Goal: Check status

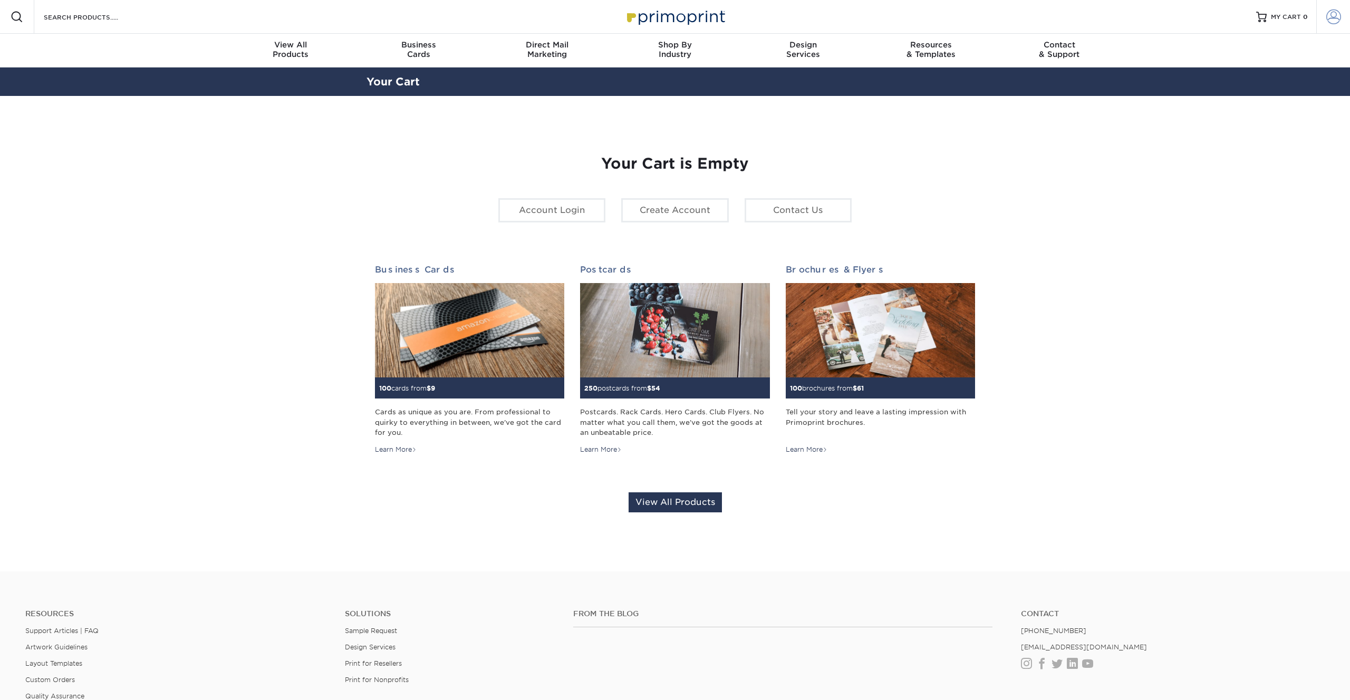
click at [1337, 13] on span at bounding box center [1333, 16] width 15 height 15
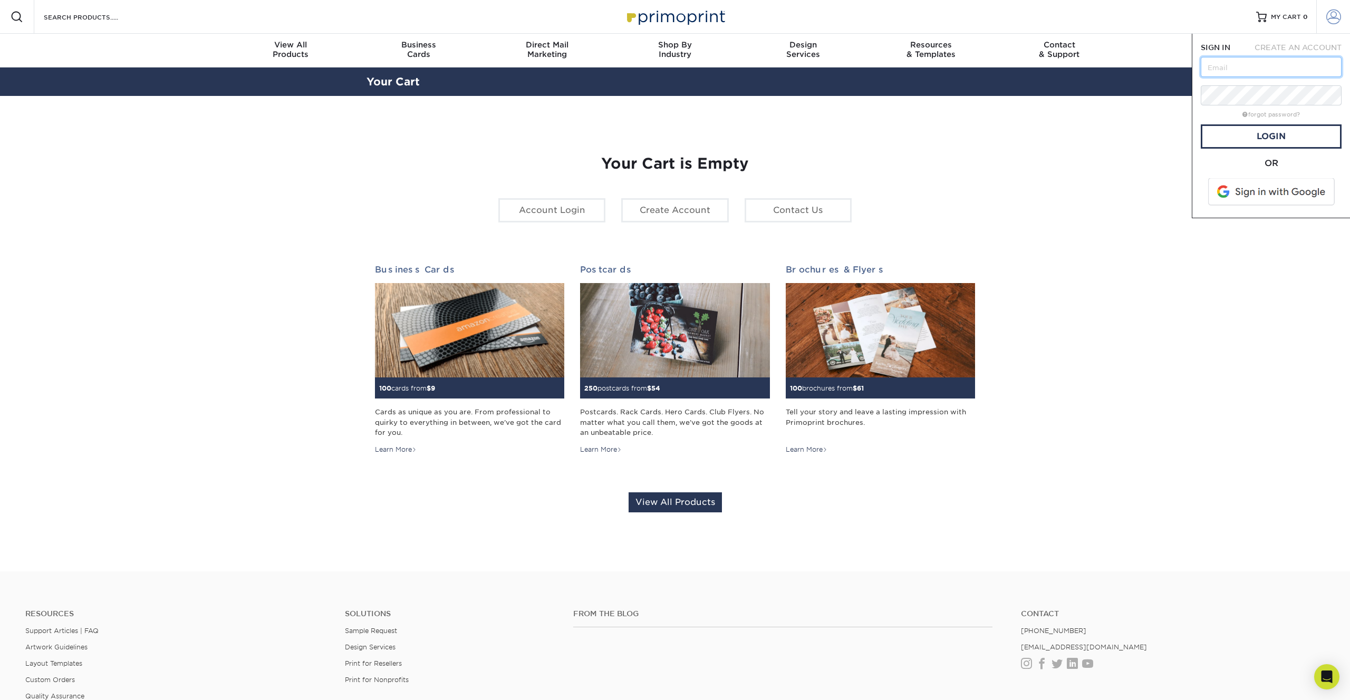
type input "[PERSON_NAME][EMAIL_ADDRESS][DOMAIN_NAME]"
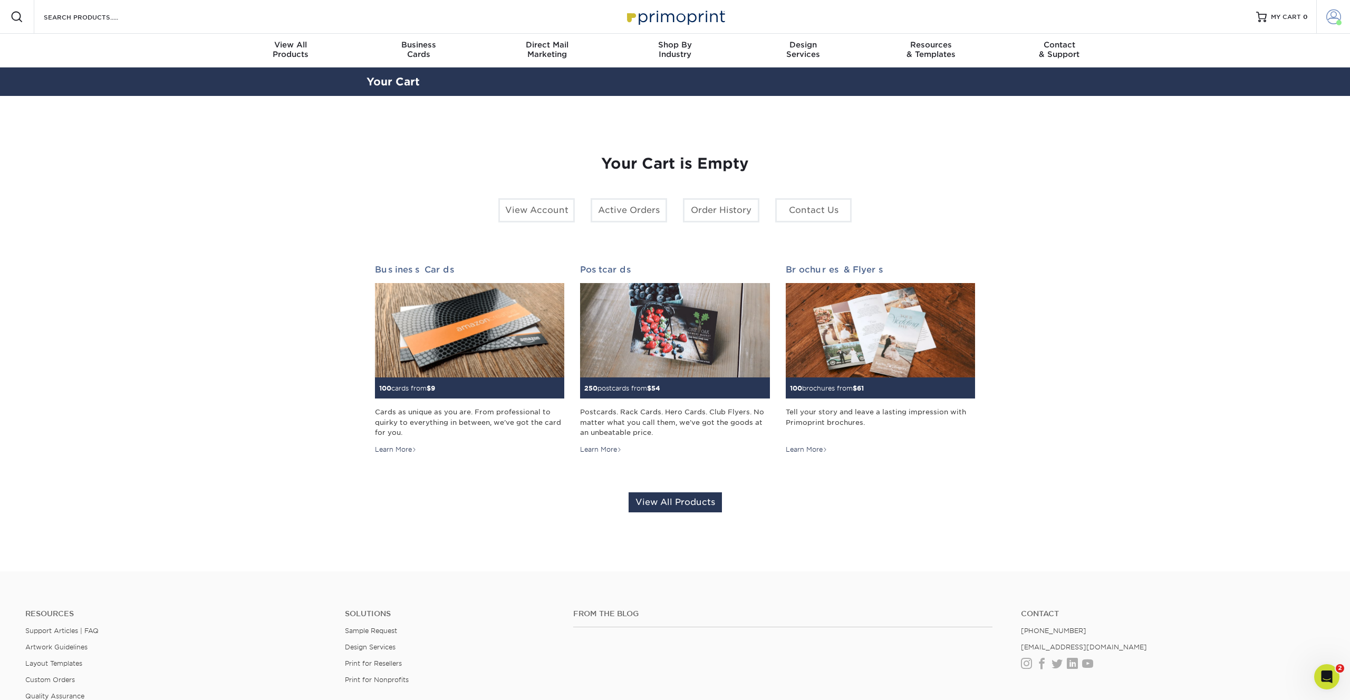
click at [1337, 12] on span at bounding box center [1333, 16] width 15 height 15
click at [1230, 109] on link "Order History" at bounding box center [1271, 116] width 132 height 14
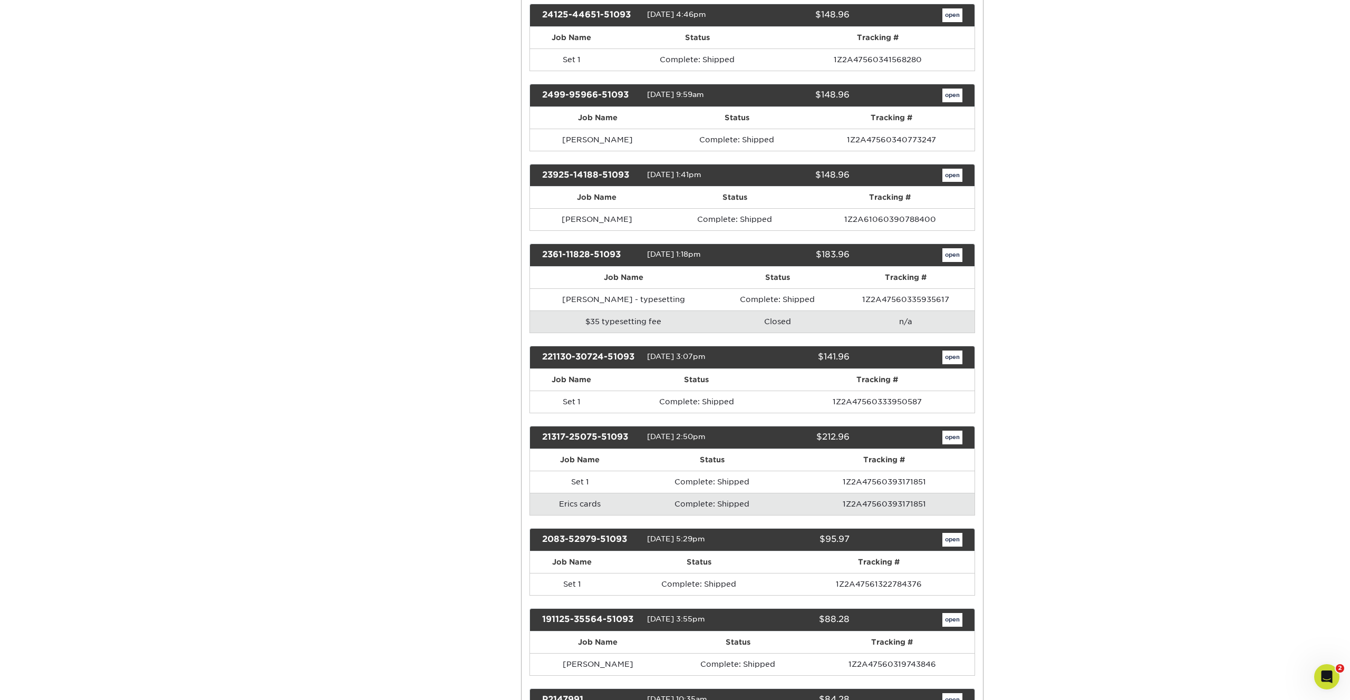
scroll to position [395, 0]
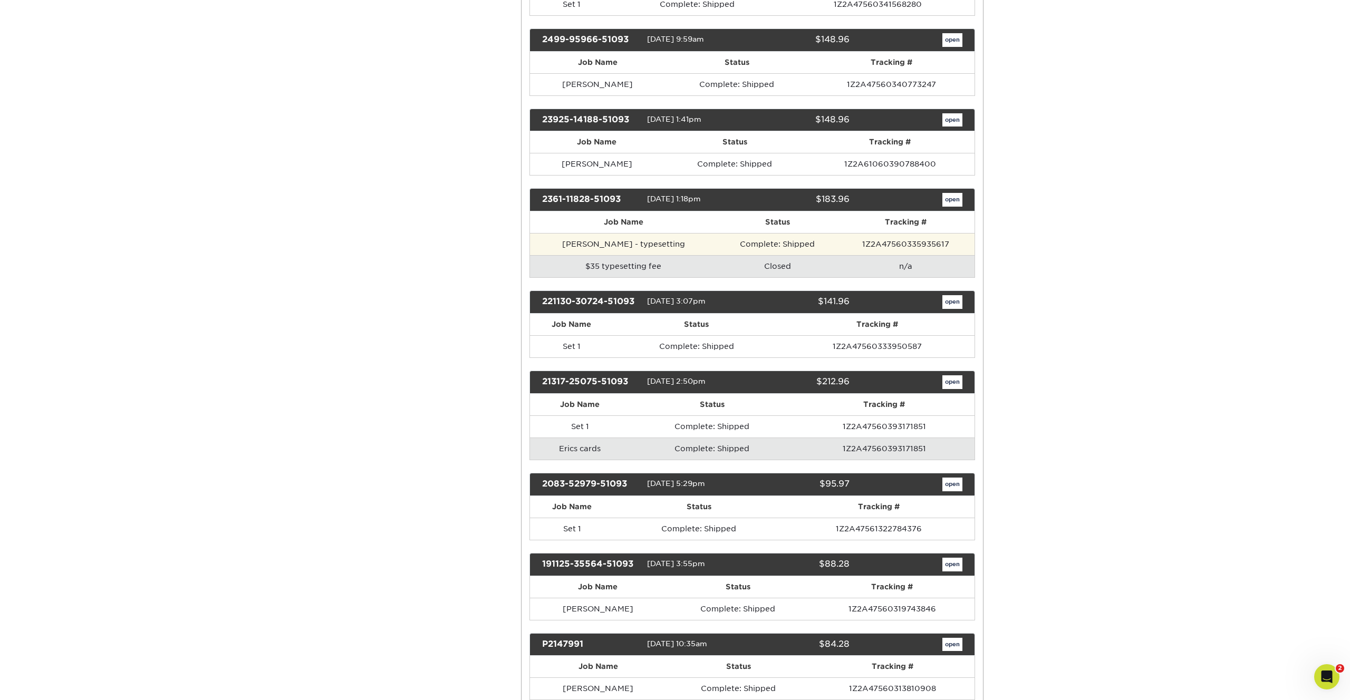
click at [591, 247] on td "Garrett - typesetting" at bounding box center [624, 244] width 188 height 22
click at [951, 200] on link "open" at bounding box center [952, 200] width 20 height 14
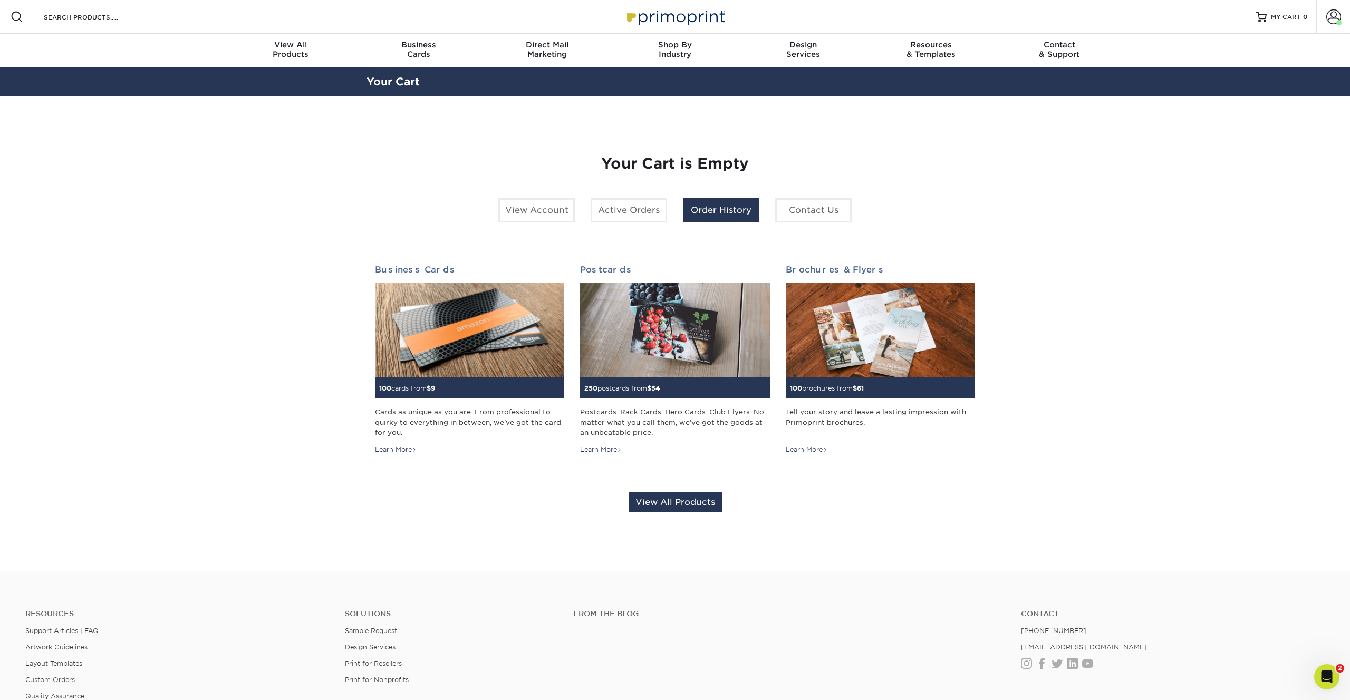
click at [701, 215] on link "Order History" at bounding box center [721, 210] width 76 height 24
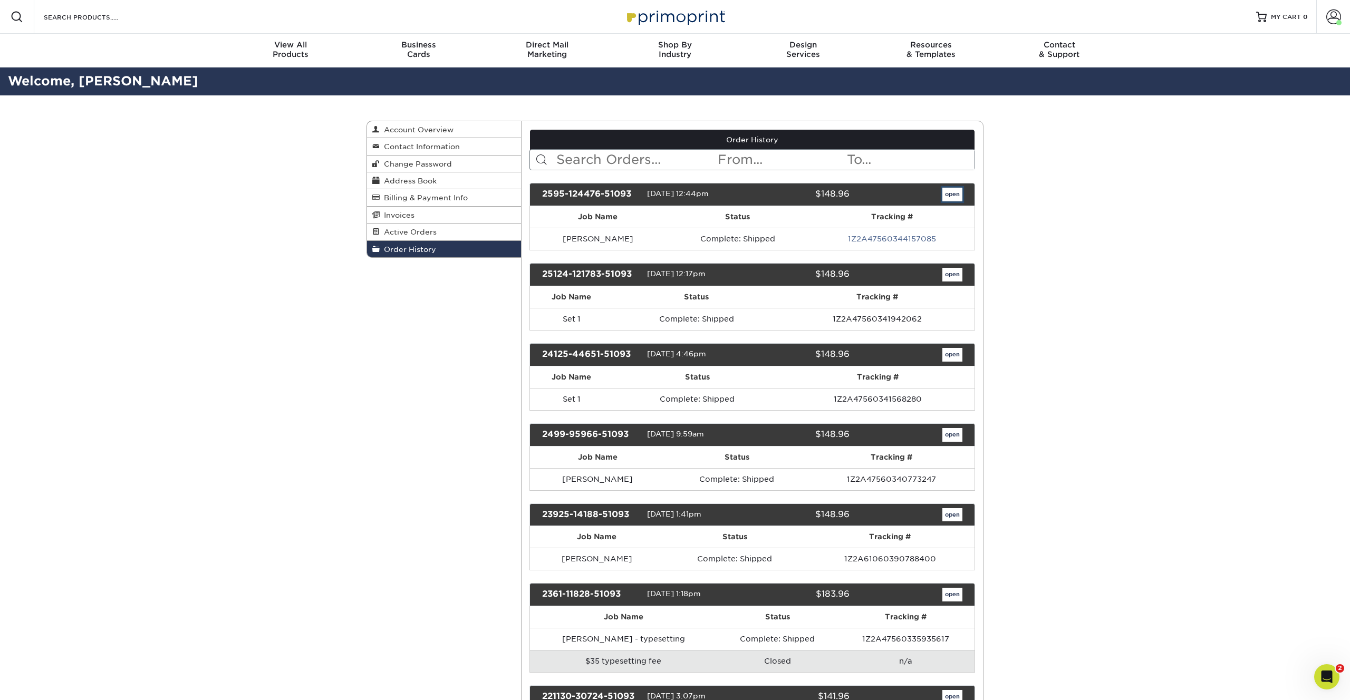
click at [950, 197] on link "open" at bounding box center [952, 195] width 20 height 14
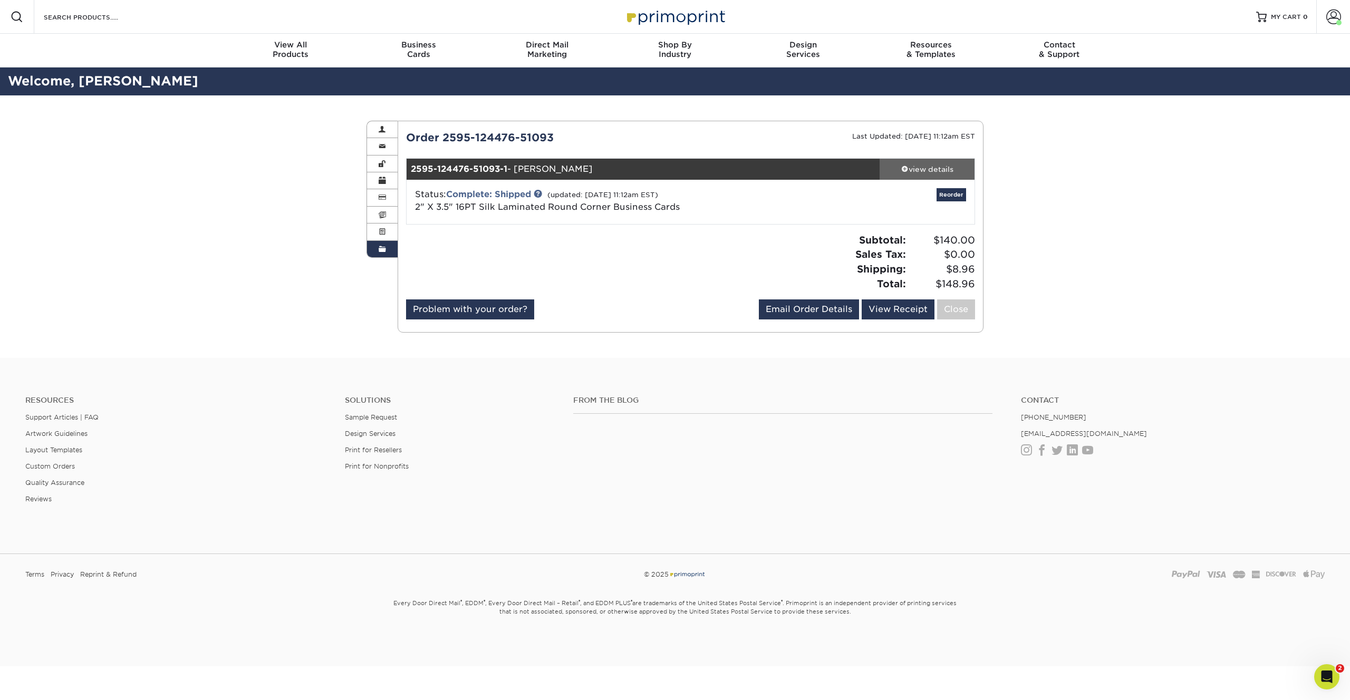
click at [932, 169] on div "view details" at bounding box center [927, 169] width 95 height 11
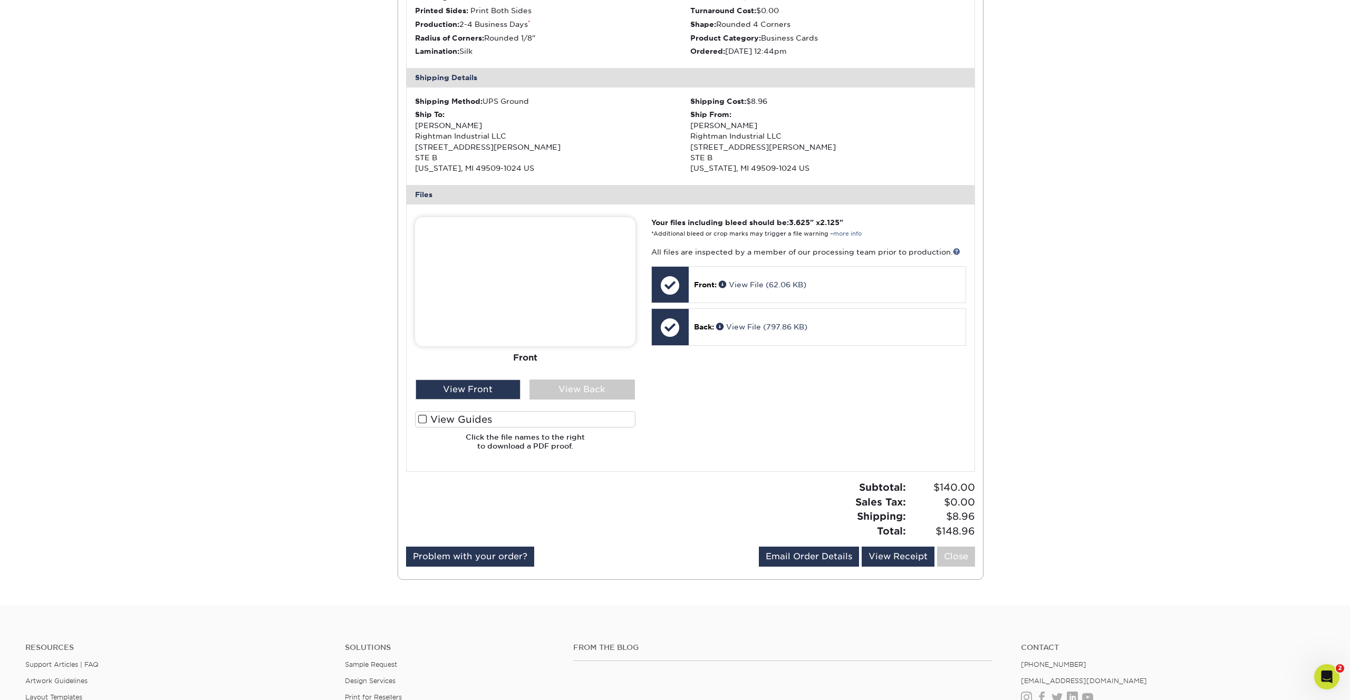
scroll to position [275, 0]
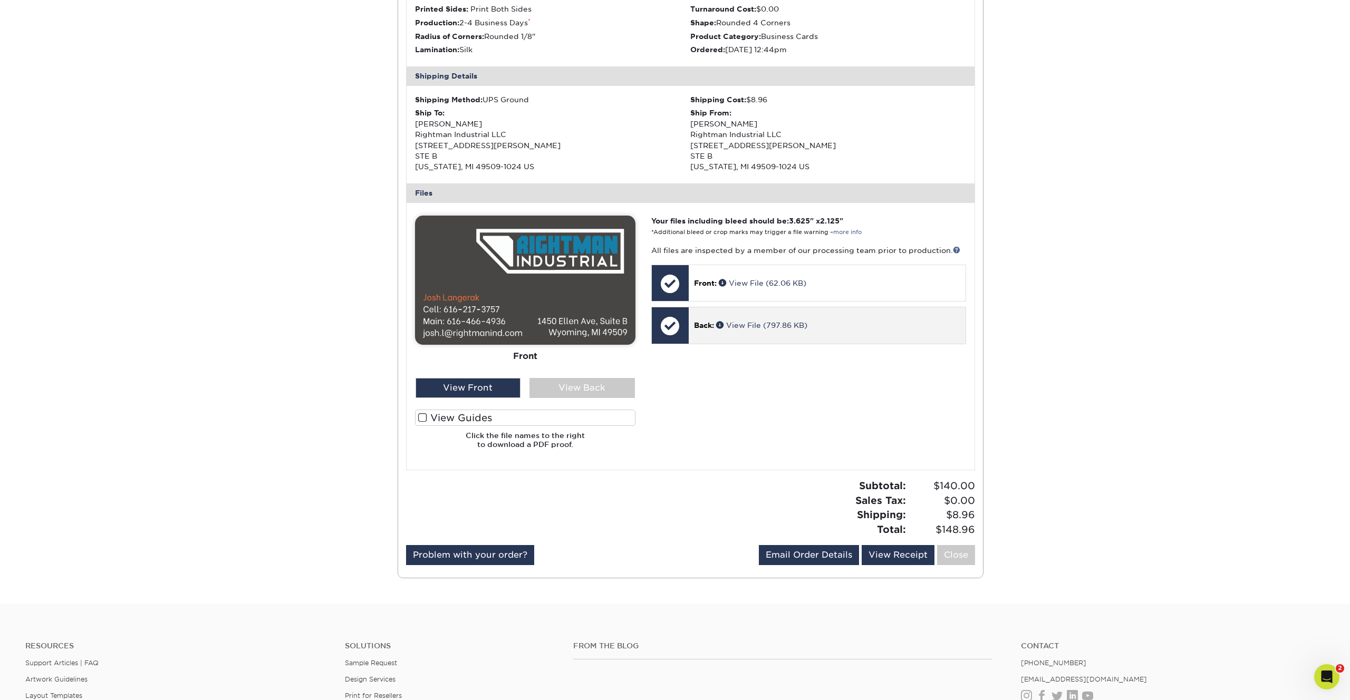
click at [677, 327] on div at bounding box center [670, 325] width 37 height 37
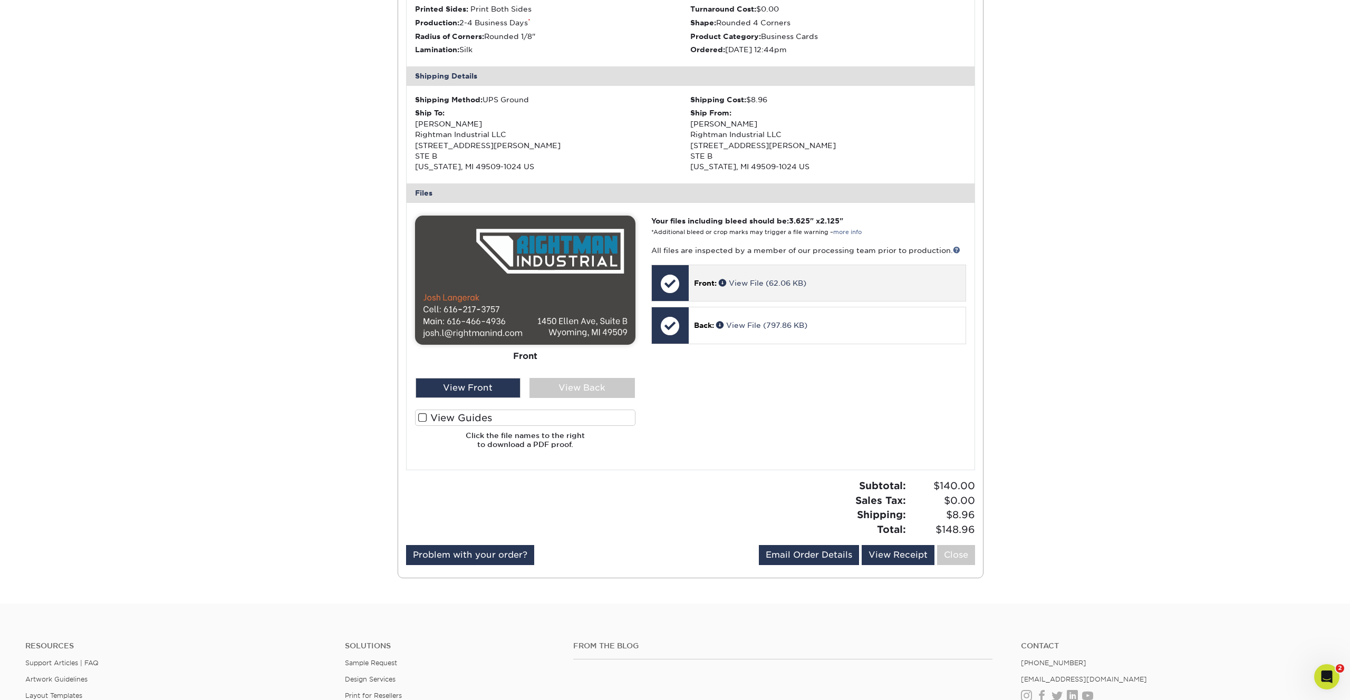
click at [671, 281] on div at bounding box center [670, 283] width 37 height 37
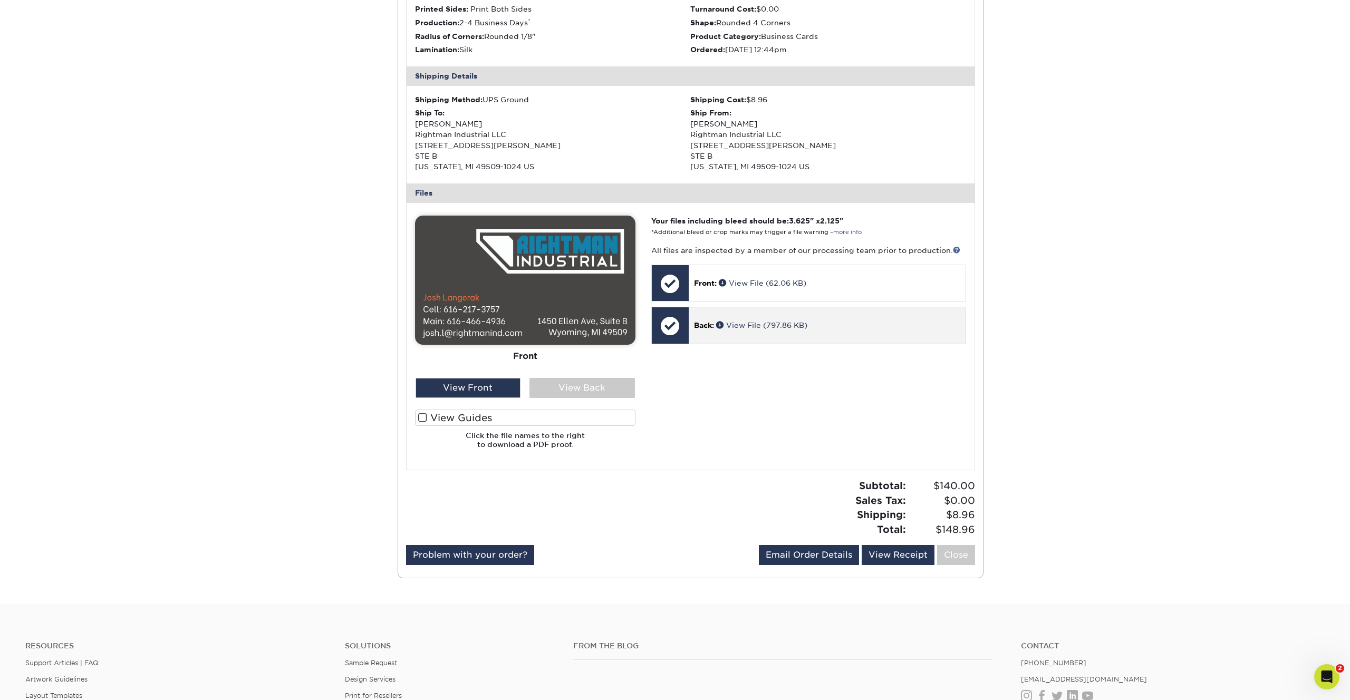
click at [671, 325] on div at bounding box center [670, 325] width 37 height 37
click at [577, 389] on div "View Back" at bounding box center [581, 388] width 105 height 20
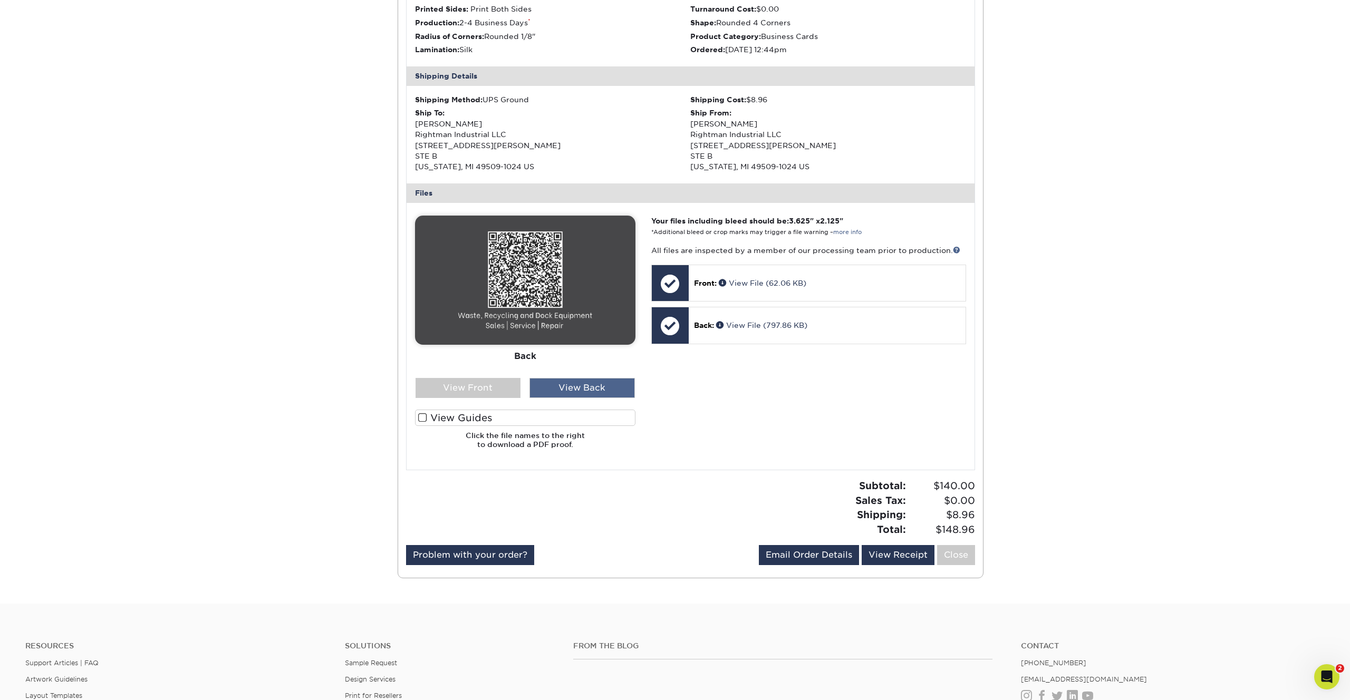
scroll to position [275, 0]
click at [498, 394] on div "View Front" at bounding box center [468, 389] width 105 height 20
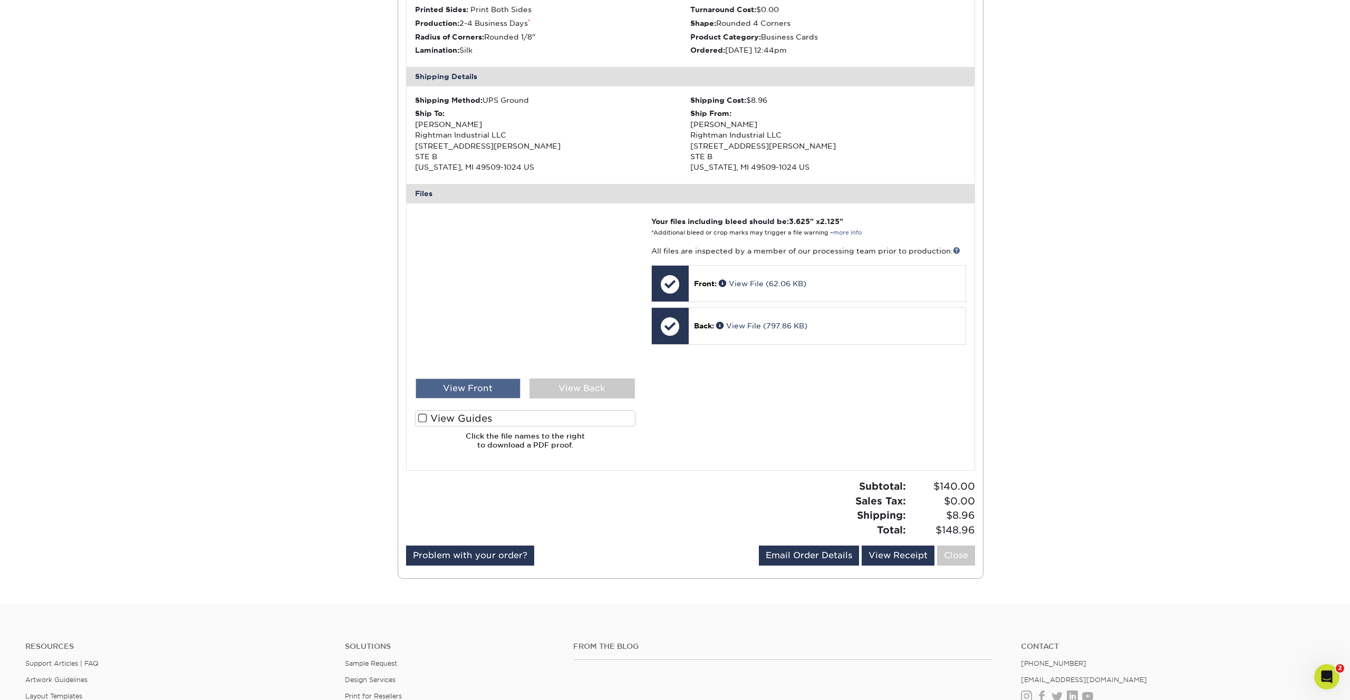
scroll to position [0, 0]
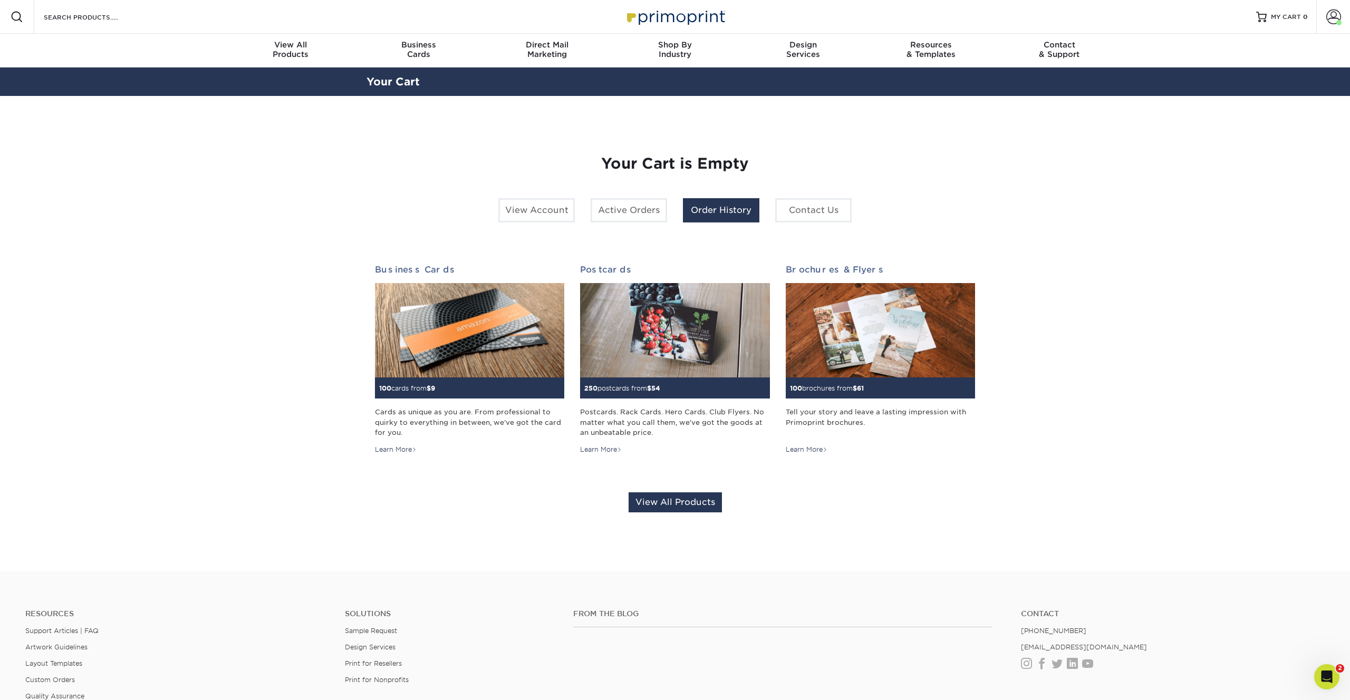
click at [744, 210] on link "Order History" at bounding box center [721, 210] width 76 height 24
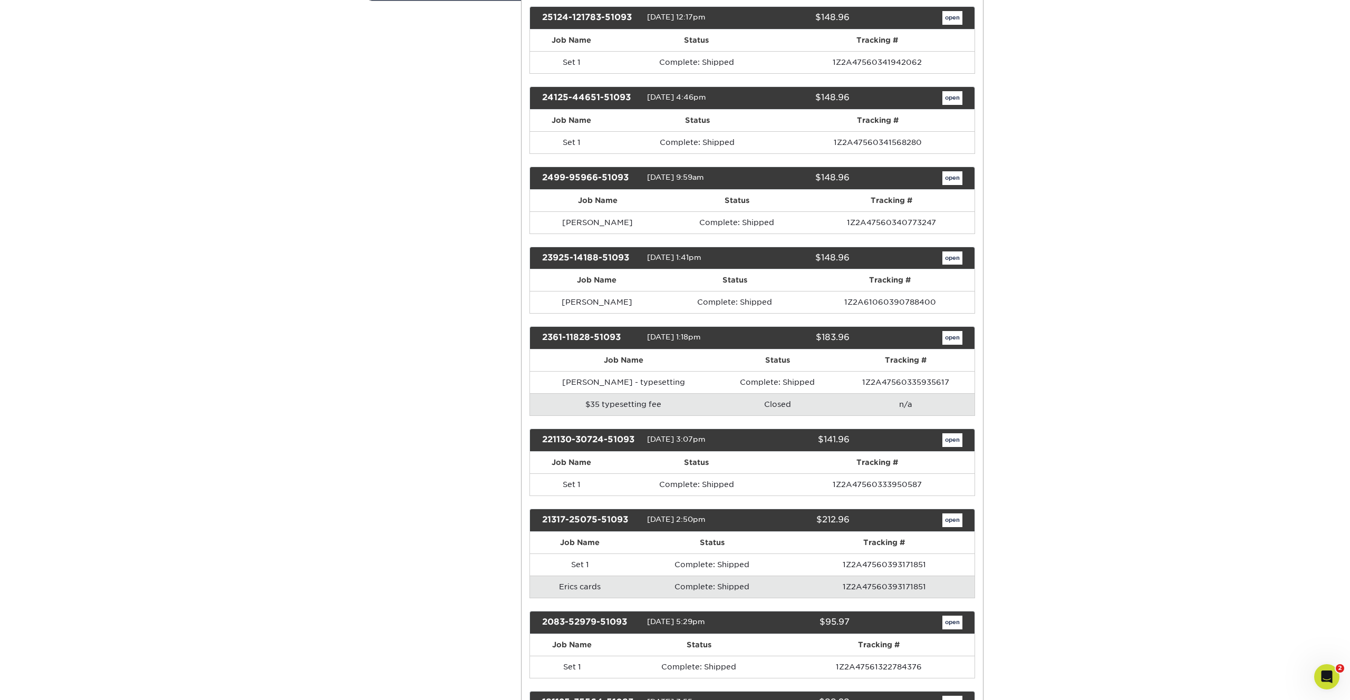
scroll to position [257, 0]
click at [949, 335] on link "open" at bounding box center [952, 338] width 20 height 14
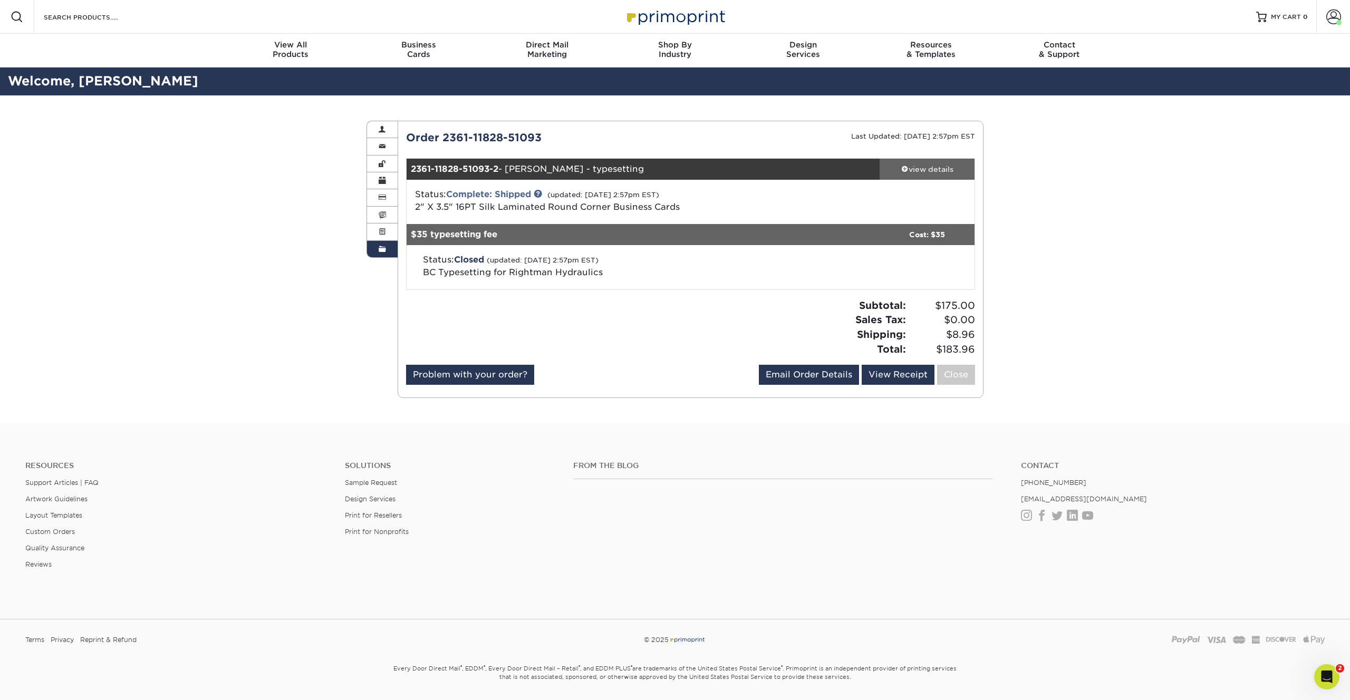
click at [917, 169] on div "view details" at bounding box center [927, 169] width 95 height 11
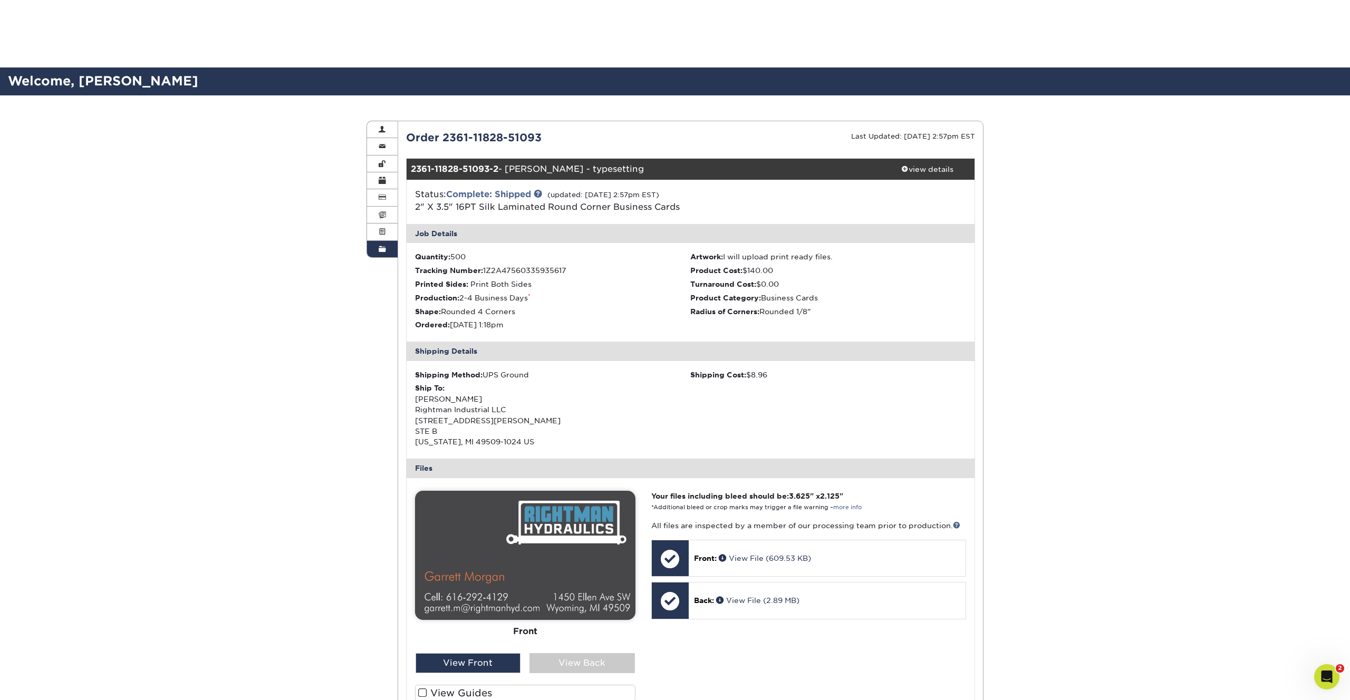
scroll to position [307, 0]
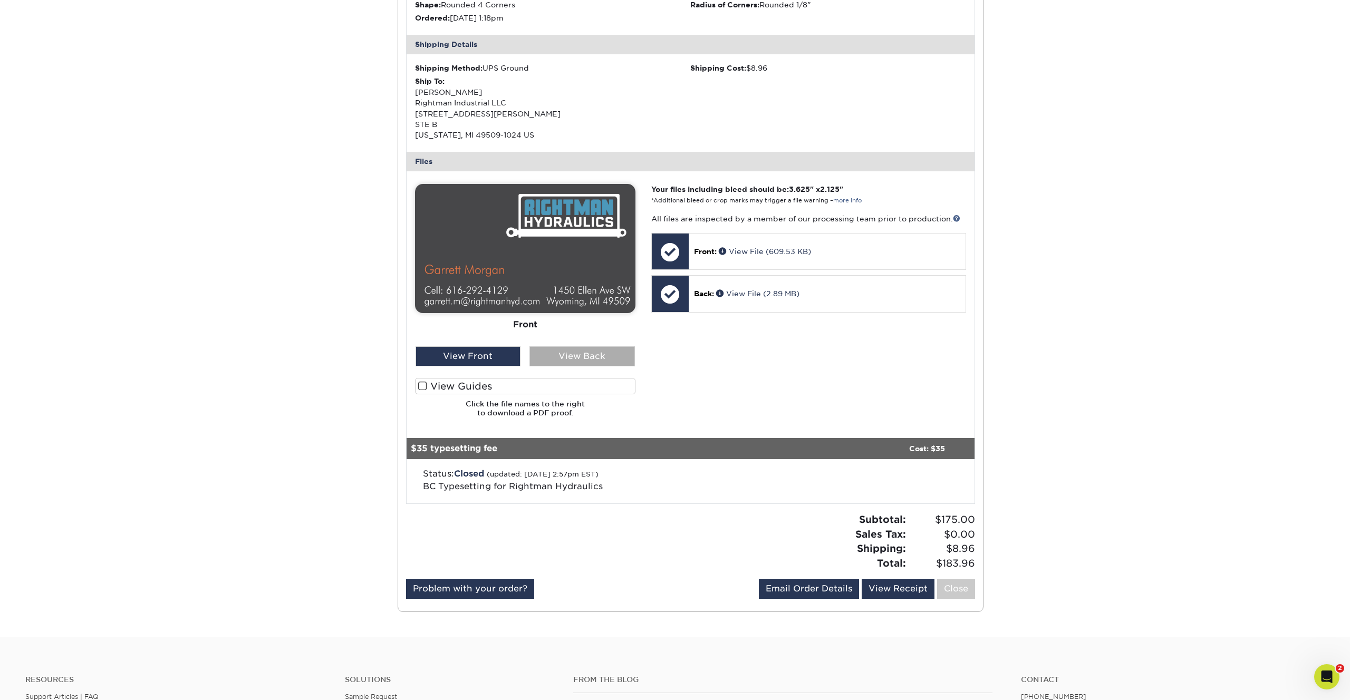
click at [565, 360] on div "View Back" at bounding box center [581, 356] width 105 height 20
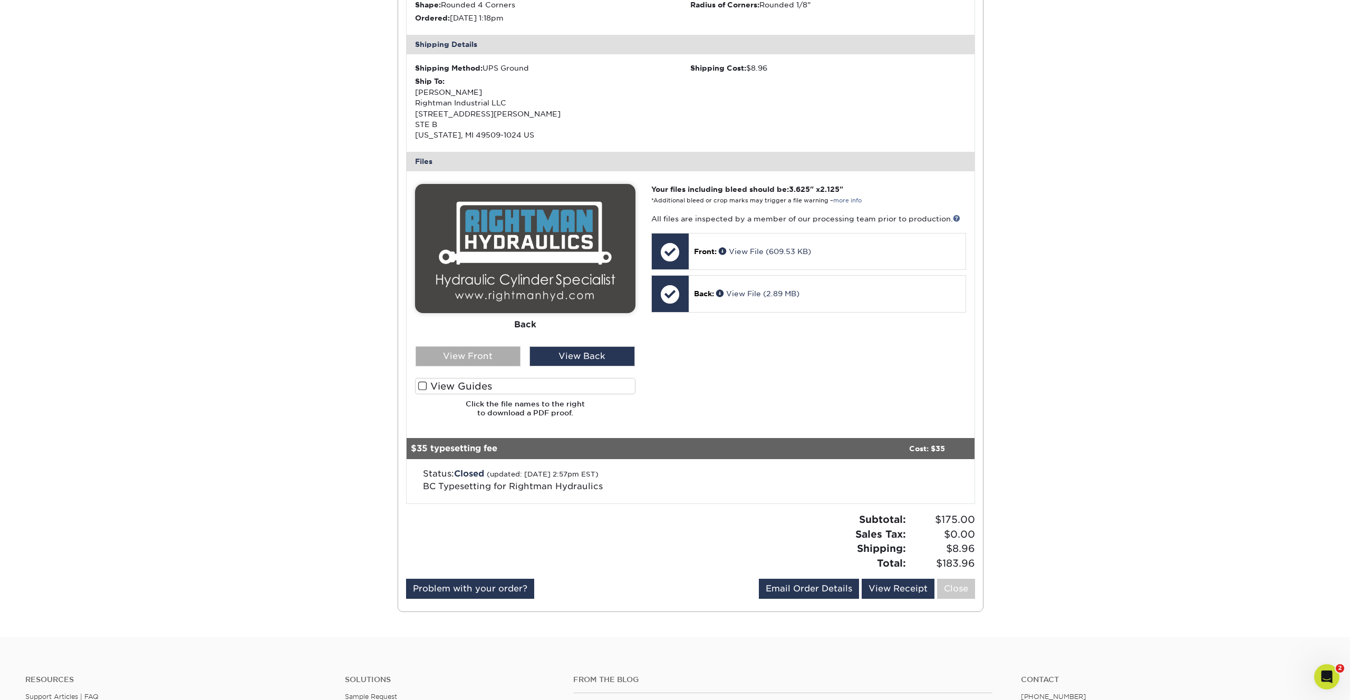
click at [505, 355] on div "View Front" at bounding box center [468, 356] width 105 height 20
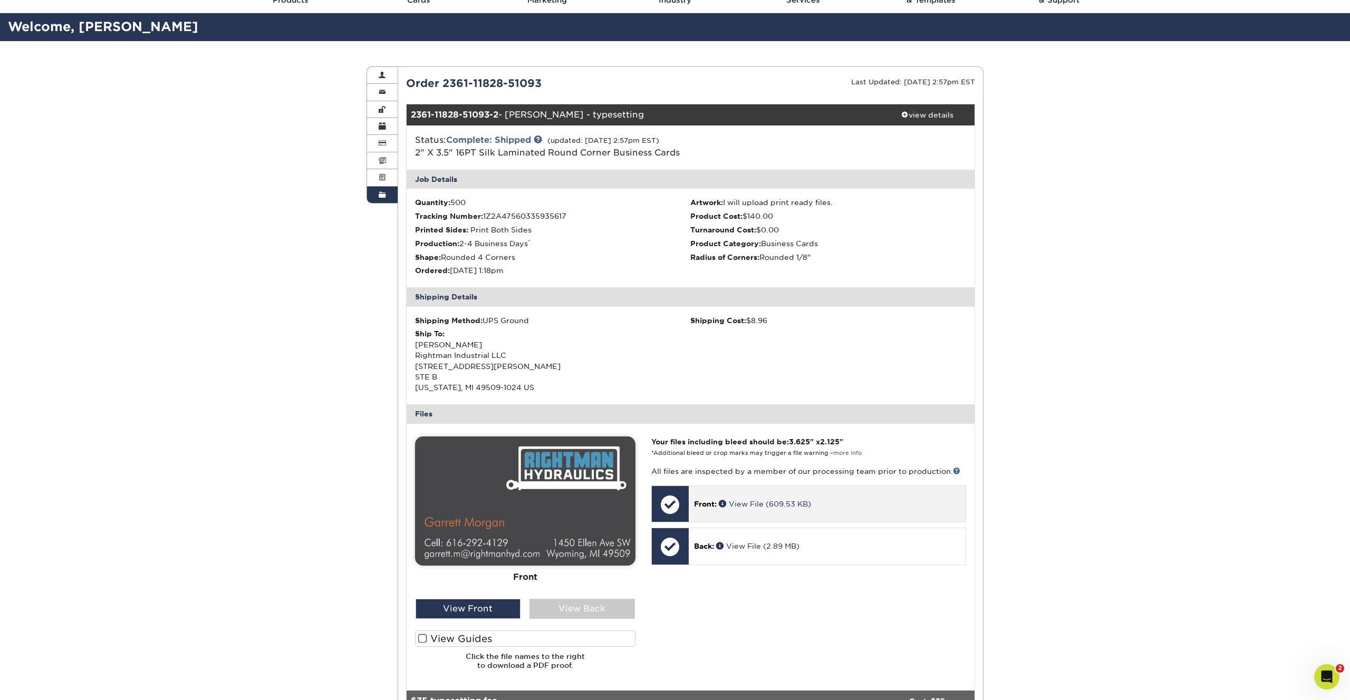
scroll to position [44, 0]
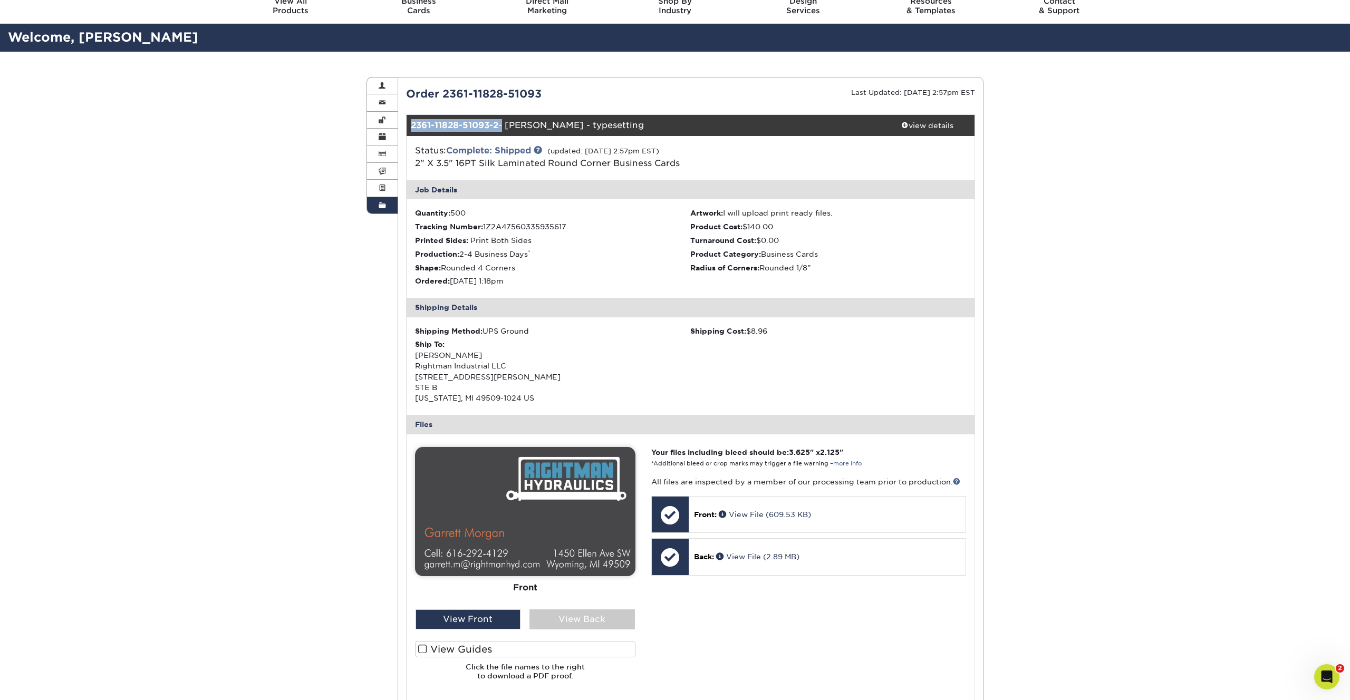
drag, startPoint x: 500, startPoint y: 127, endPoint x: 408, endPoint y: 128, distance: 92.3
click at [408, 128] on div "2361-11828-51093-2 - Garrett - typesetting" at bounding box center [644, 125] width 474 height 21
copy div "2361-11828-51093-2"
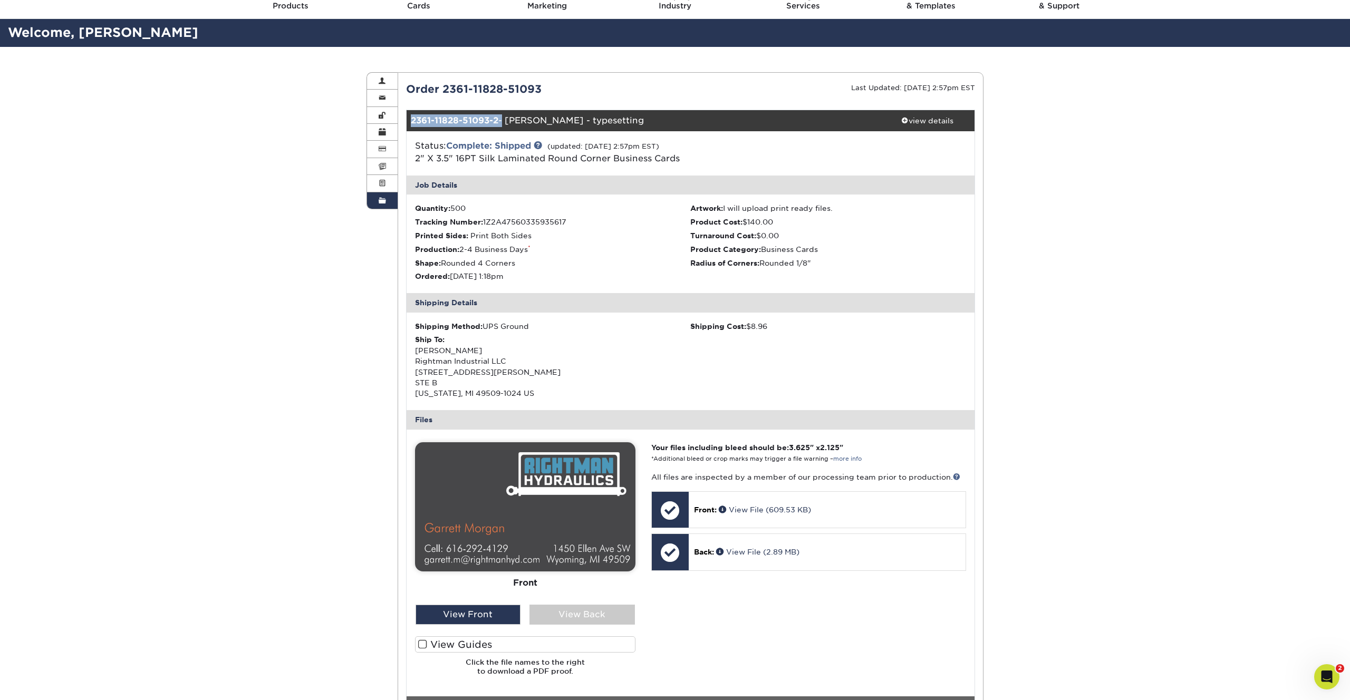
scroll to position [183, 0]
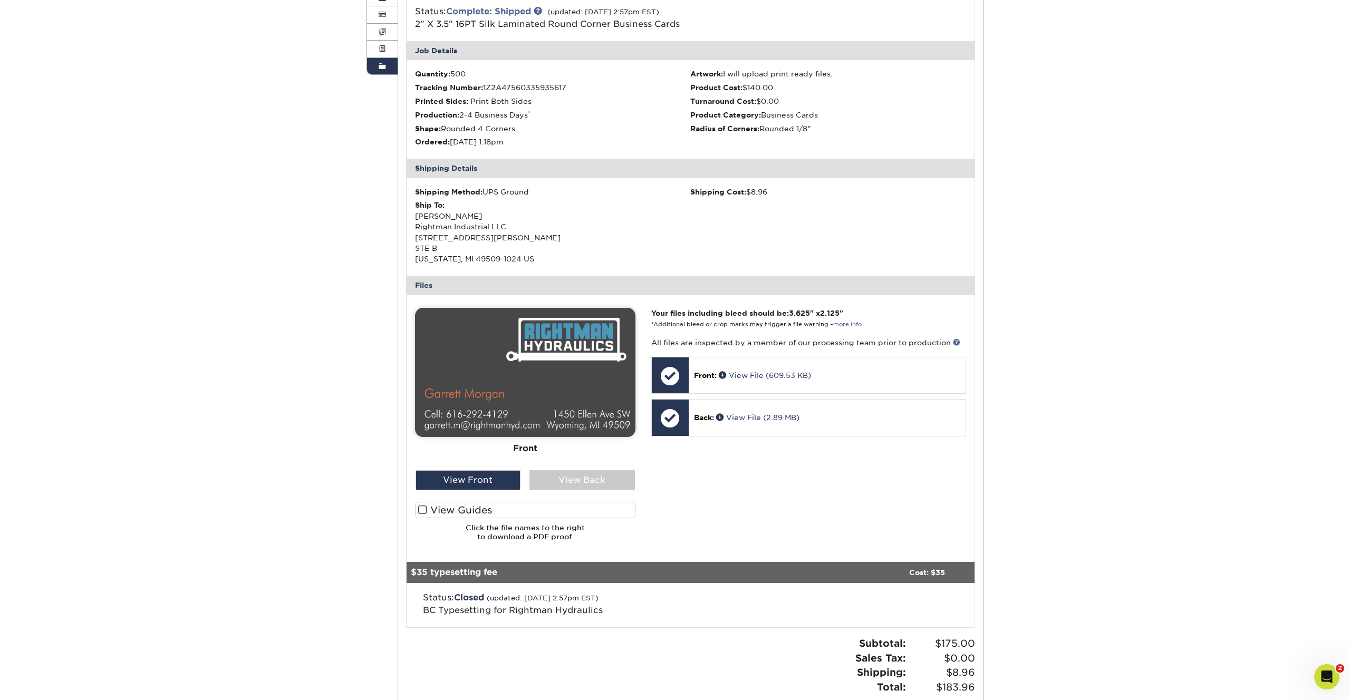
click at [424, 510] on span at bounding box center [422, 510] width 9 height 10
click at [0, 0] on input "View Guides" at bounding box center [0, 0] width 0 height 0
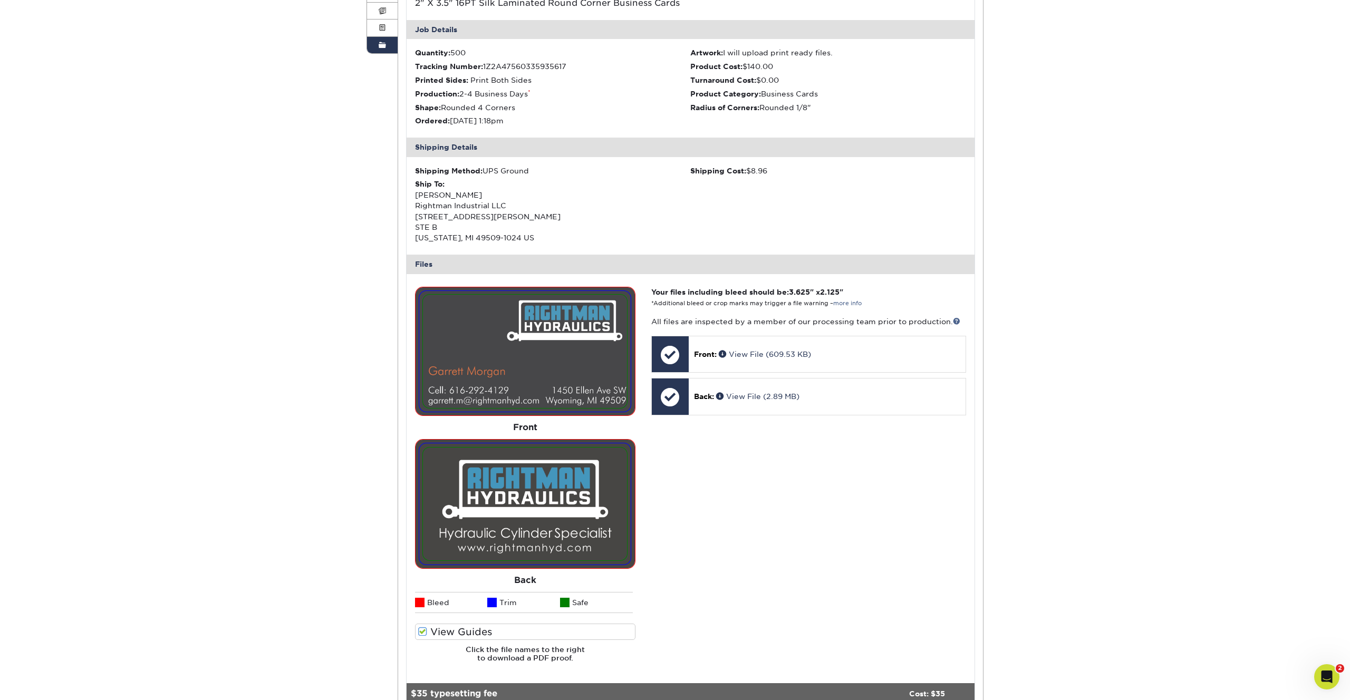
scroll to position [215, 0]
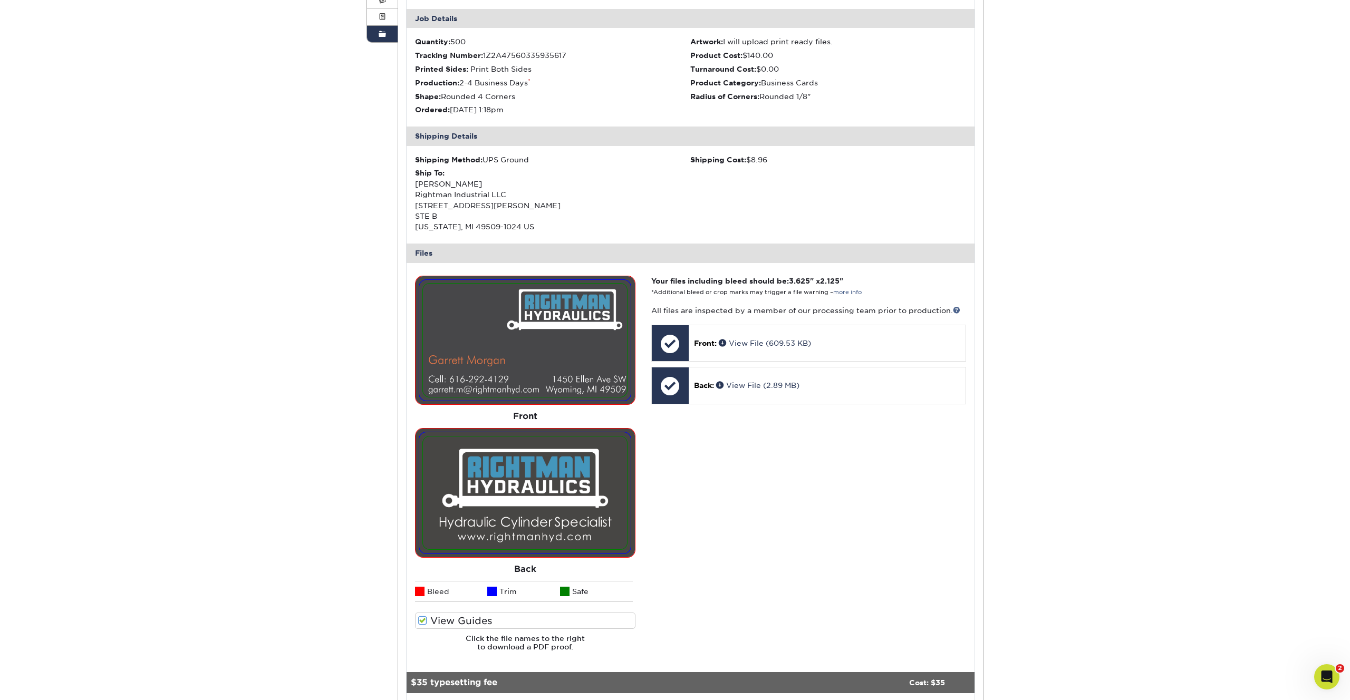
click at [419, 619] on span at bounding box center [422, 621] width 9 height 10
click at [0, 0] on input "View Guides" at bounding box center [0, 0] width 0 height 0
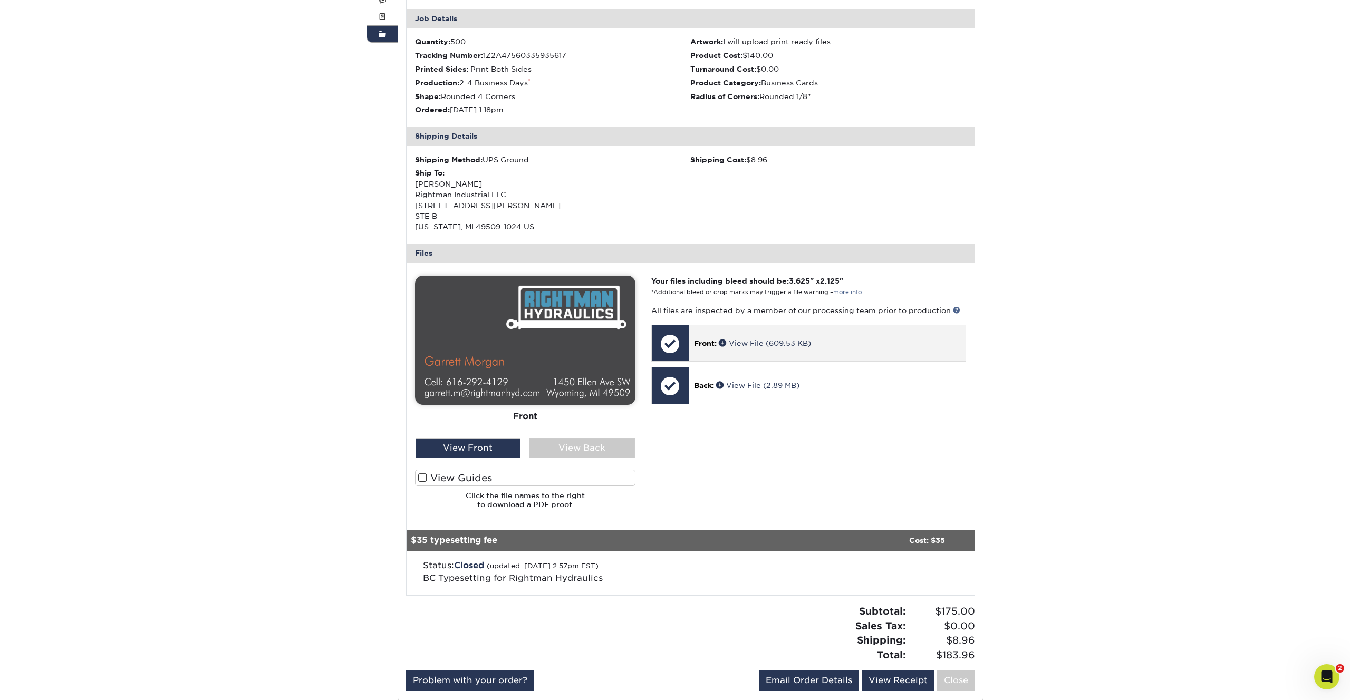
click at [686, 340] on div at bounding box center [670, 343] width 37 height 37
click at [722, 341] on span at bounding box center [724, 342] width 10 height 7
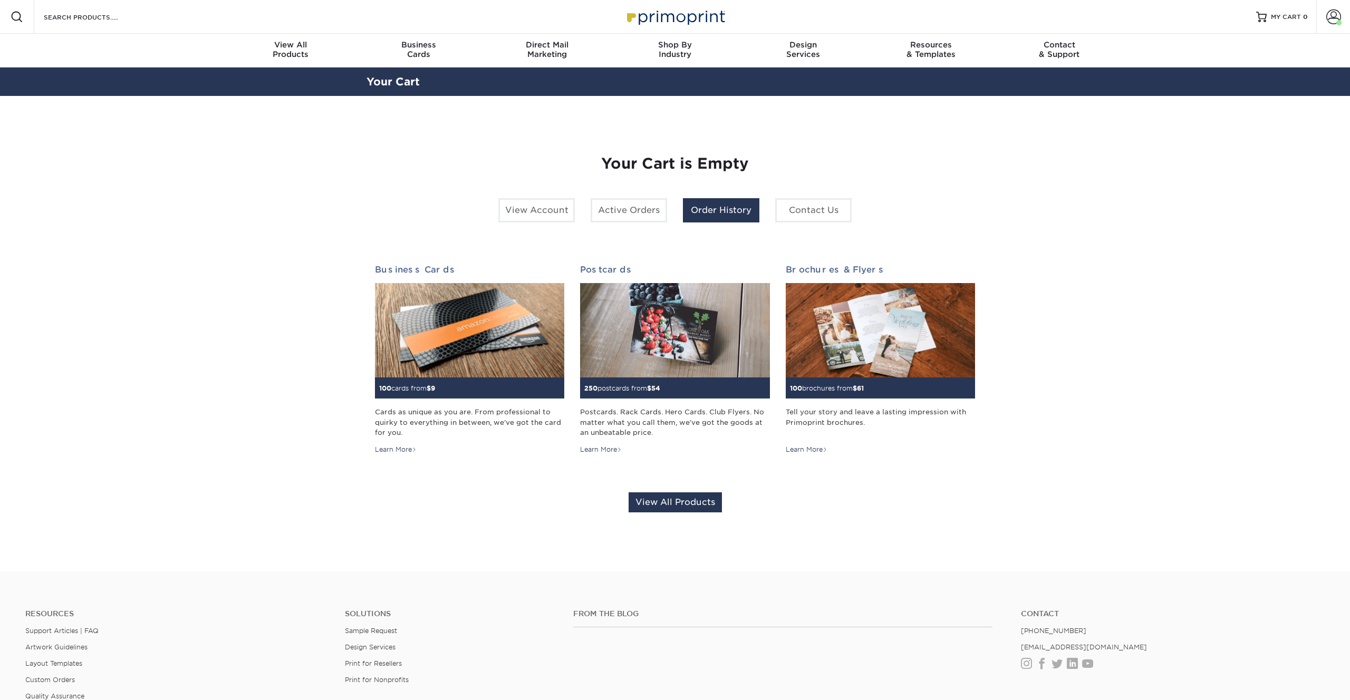
click at [693, 214] on link "Order History" at bounding box center [721, 210] width 76 height 24
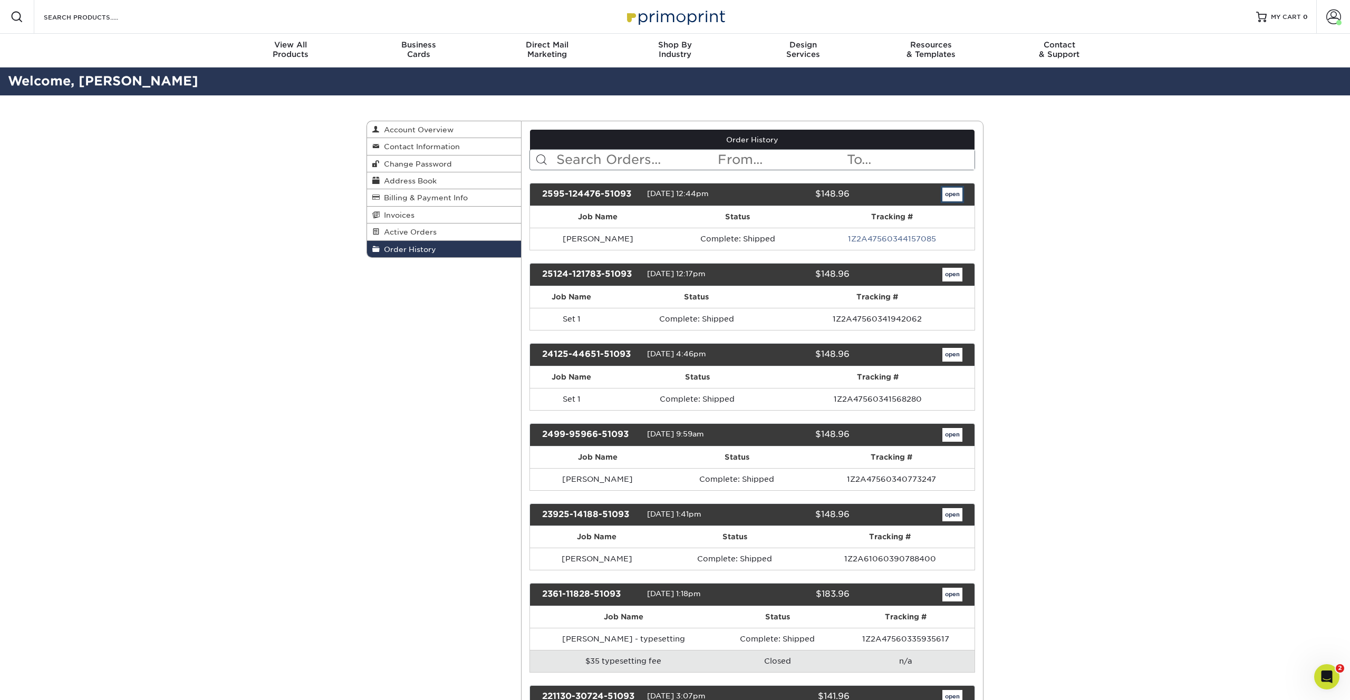
click at [944, 192] on link "open" at bounding box center [952, 195] width 20 height 14
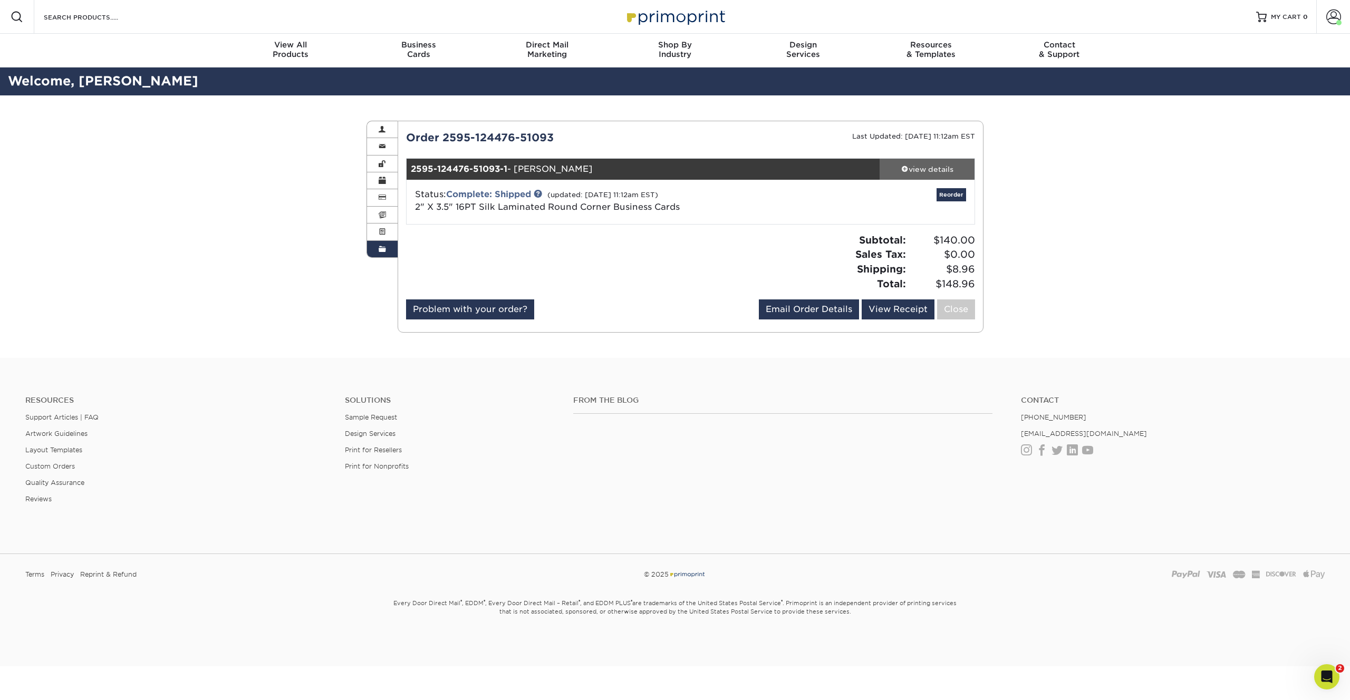
click at [935, 170] on div "view details" at bounding box center [927, 169] width 95 height 11
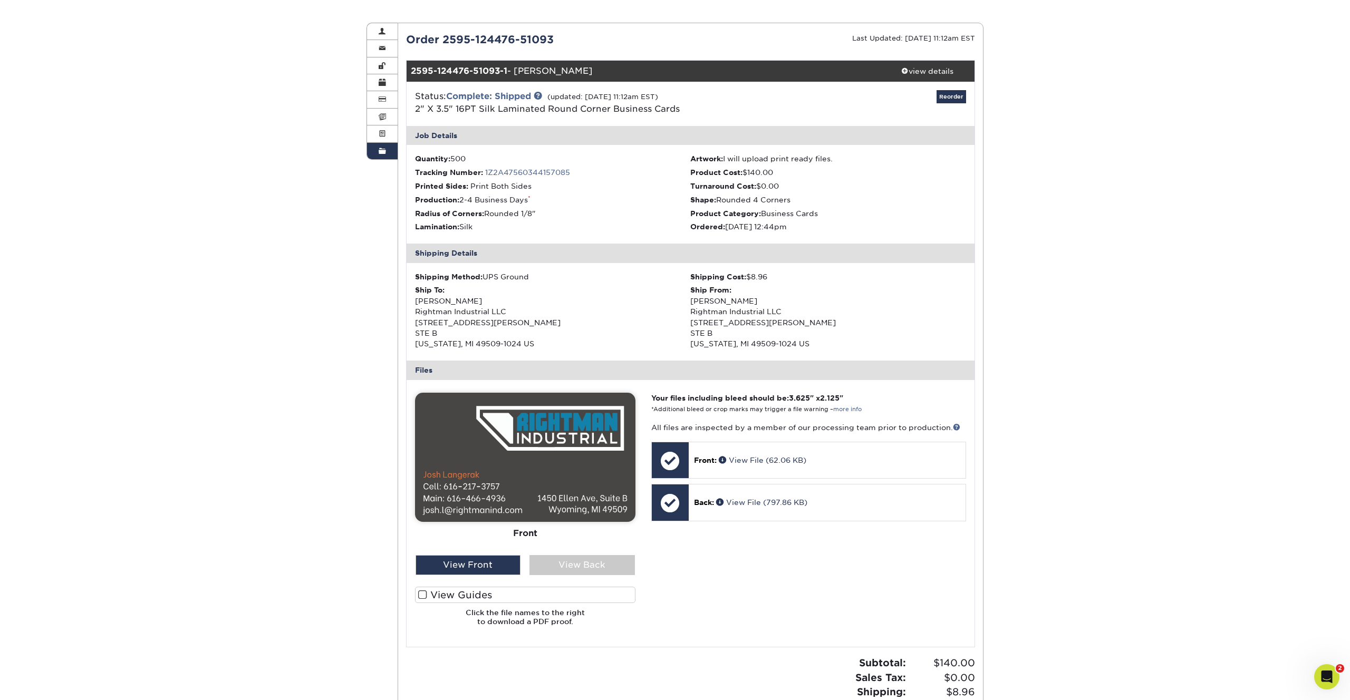
scroll to position [99, 0]
click at [580, 559] on div "View Back" at bounding box center [581, 565] width 105 height 20
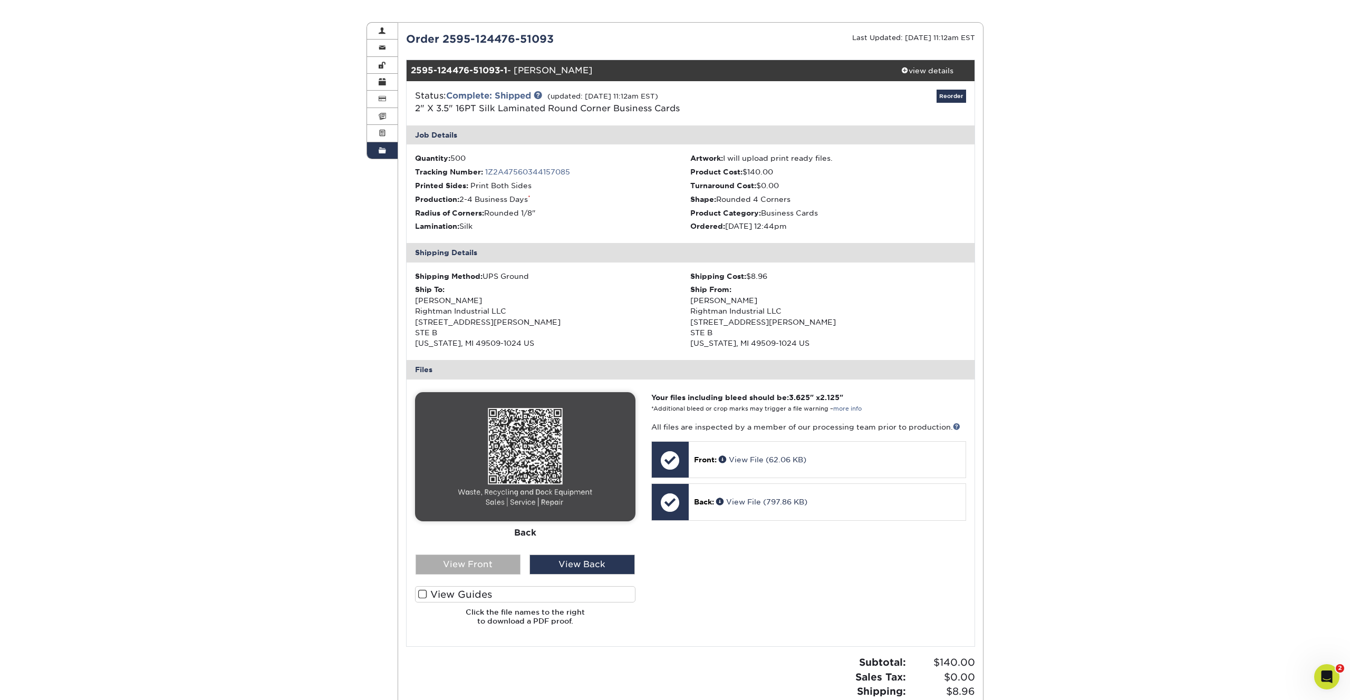
scroll to position [98, 0]
click at [500, 565] on div "View Front" at bounding box center [468, 565] width 105 height 20
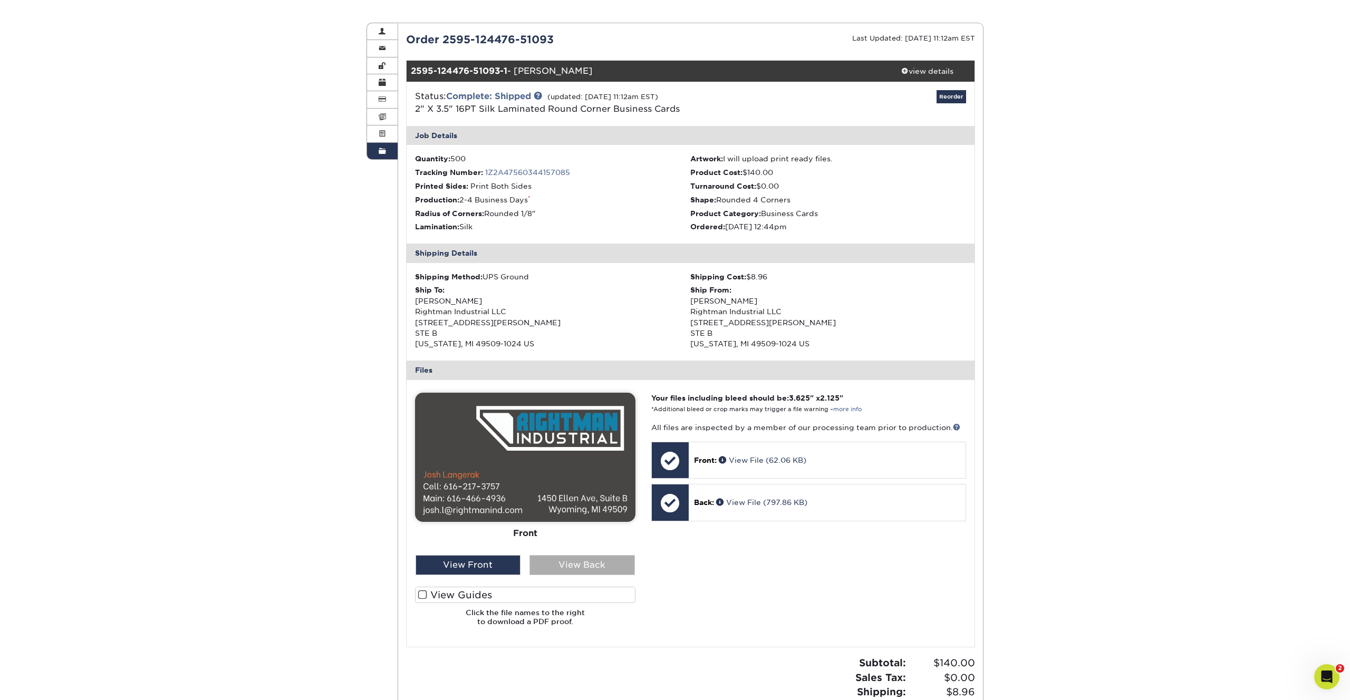
click at [595, 562] on div "View Back" at bounding box center [581, 565] width 105 height 20
